Goal: Task Accomplishment & Management: Use online tool/utility

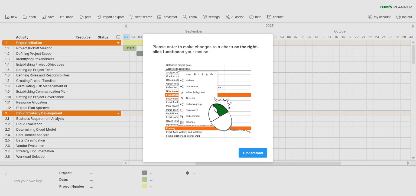
drag, startPoint x: 256, startPoint y: 151, endPoint x: 244, endPoint y: 57, distance: 95.2
click at [244, 57] on div "Please note: to make changes to a chart use the right-click function on your mo…" at bounding box center [208, 100] width 122 height 113
click at [259, 151] on span "I understand" at bounding box center [253, 153] width 20 height 4
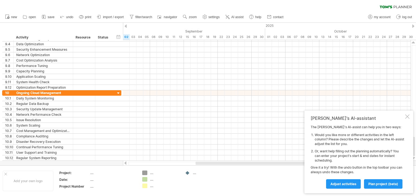
click at [280, 164] on div at bounding box center [268, 162] width 146 height 3
click at [328, 10] on div "clear filter reapply filter" at bounding box center [208, 5] width 416 height 11
click at [326, 9] on div "clear filter reapply filter" at bounding box center [208, 5] width 416 height 11
click at [325, 11] on div "clear filter reapply filter" at bounding box center [208, 5] width 416 height 11
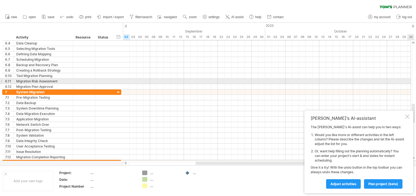
click at [415, 81] on div at bounding box center [413, 100] width 4 height 110
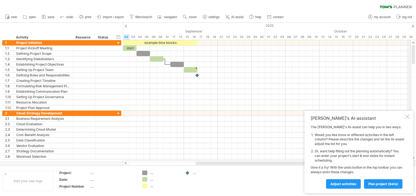
drag, startPoint x: 413, startPoint y: 107, endPoint x: 408, endPoint y: 36, distance: 71.0
click at [408, 36] on div "Trying to reach [DOMAIN_NAME] Connected again... 0% clear filter new 1" at bounding box center [208, 98] width 416 height 196
drag, startPoint x: 7, startPoint y: 38, endPoint x: 42, endPoint y: 39, distance: 35.8
click at [42, 39] on div "******** Activity ******** Resource ****** Status" at bounding box center [57, 37] width 110 height 5
click at [110, 18] on span "import / export" at bounding box center [113, 17] width 21 height 4
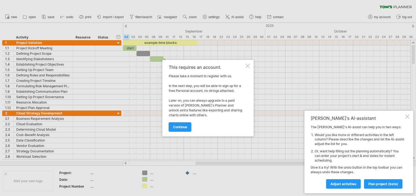
click at [248, 66] on div at bounding box center [248, 66] width 4 height 4
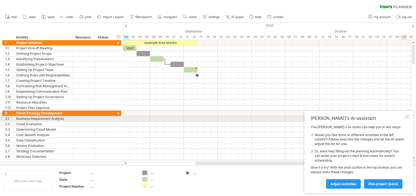
click at [409, 117] on div at bounding box center [407, 116] width 4 height 4
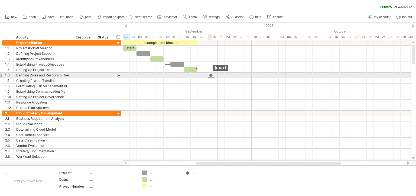
drag, startPoint x: 197, startPoint y: 72, endPoint x: 210, endPoint y: 74, distance: 12.8
click at [210, 74] on div at bounding box center [211, 75] width 6 height 5
drag, startPoint x: 211, startPoint y: 75, endPoint x: 198, endPoint y: 76, distance: 13.1
click at [198, 76] on div at bounding box center [197, 75] width 6 height 5
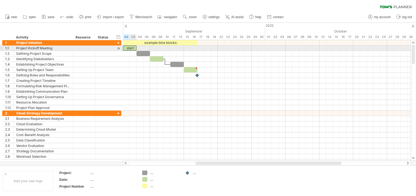
click at [133, 48] on div "start" at bounding box center [130, 47] width 14 height 5
drag, startPoint x: 136, startPoint y: 49, endPoint x: 166, endPoint y: 47, distance: 29.4
click at [166, 47] on span at bounding box center [167, 47] width 2 height 5
drag, startPoint x: 166, startPoint y: 48, endPoint x: 135, endPoint y: 50, distance: 31.2
click at [135, 50] on span at bounding box center [136, 47] width 2 height 5
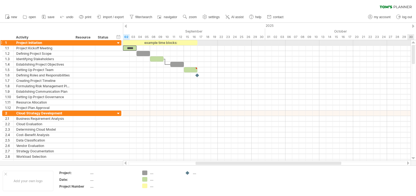
drag, startPoint x: 413, startPoint y: 140, endPoint x: 414, endPoint y: 44, distance: 95.8
click at [414, 44] on div at bounding box center [413, 100] width 6 height 120
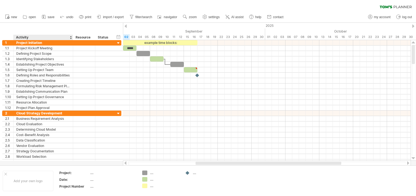
drag, startPoint x: 0, startPoint y: 28, endPoint x: 61, endPoint y: 24, distance: 61.0
click at [61, 24] on div "hide start/end/duration show start/end/duration ******** Activity ******** Reso…" at bounding box center [61, 31] width 123 height 17
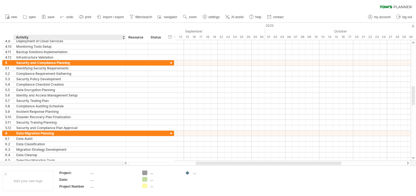
drag, startPoint x: 72, startPoint y: 38, endPoint x: 125, endPoint y: 38, distance: 52.8
click at [125, 38] on div at bounding box center [126, 37] width 2 height 5
